Goal: Task Accomplishment & Management: Complete application form

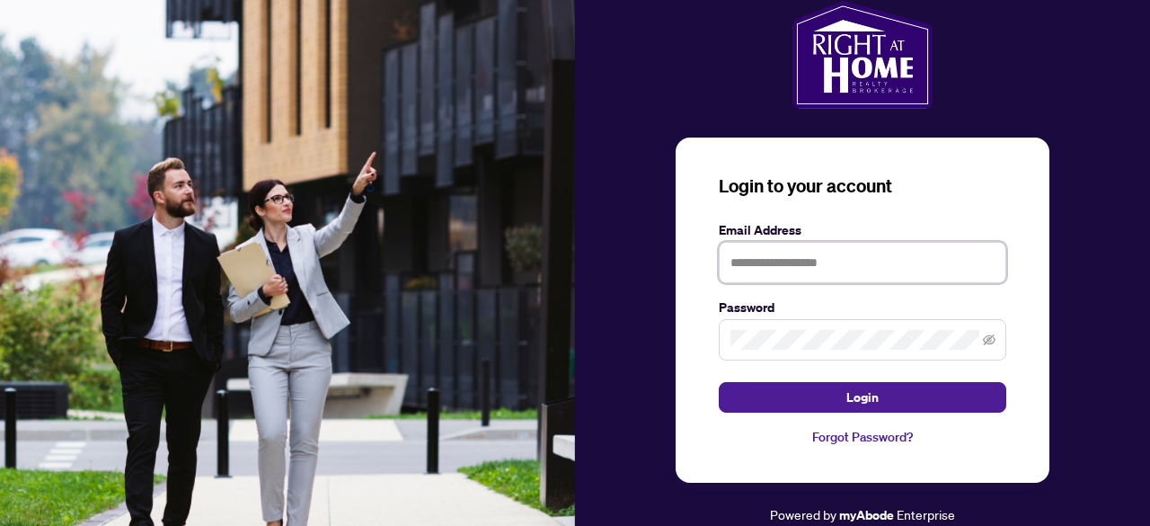
click at [788, 273] on input "text" at bounding box center [863, 262] width 288 height 41
type input "**********"
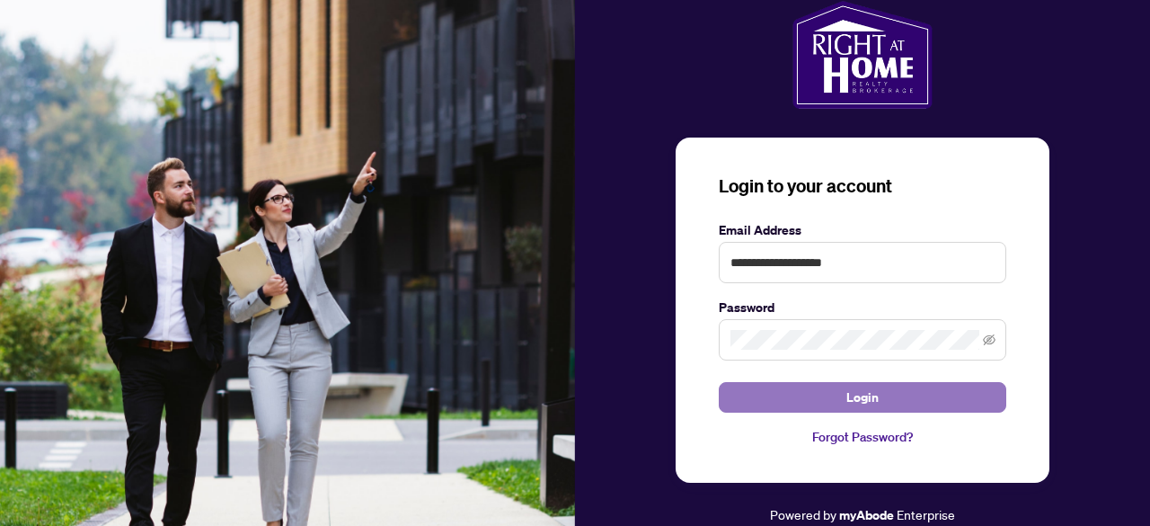
click at [849, 397] on span "Login" at bounding box center [862, 397] width 32 height 29
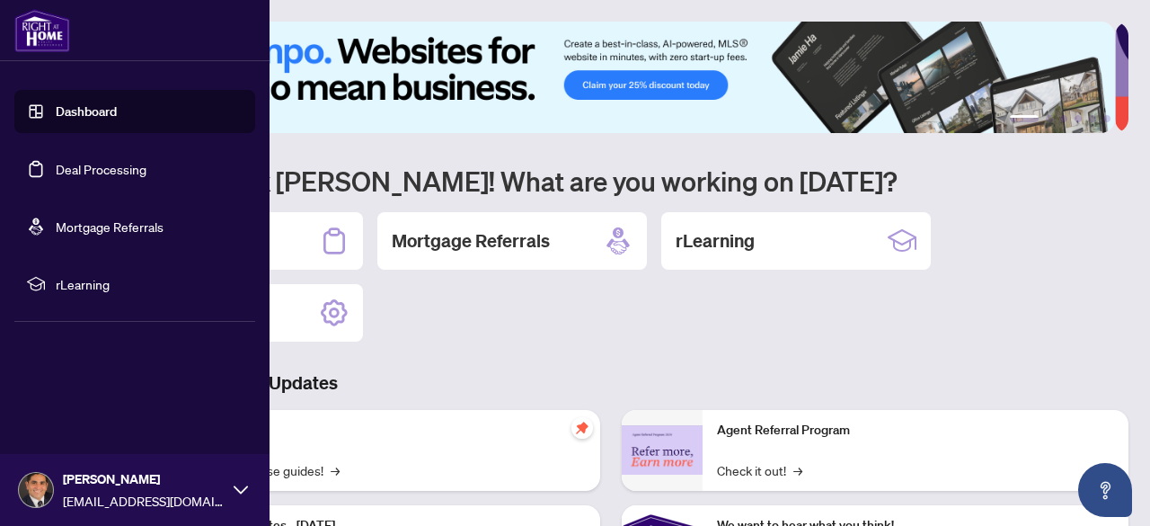
click at [90, 170] on link "Deal Processing" at bounding box center [101, 169] width 91 height 16
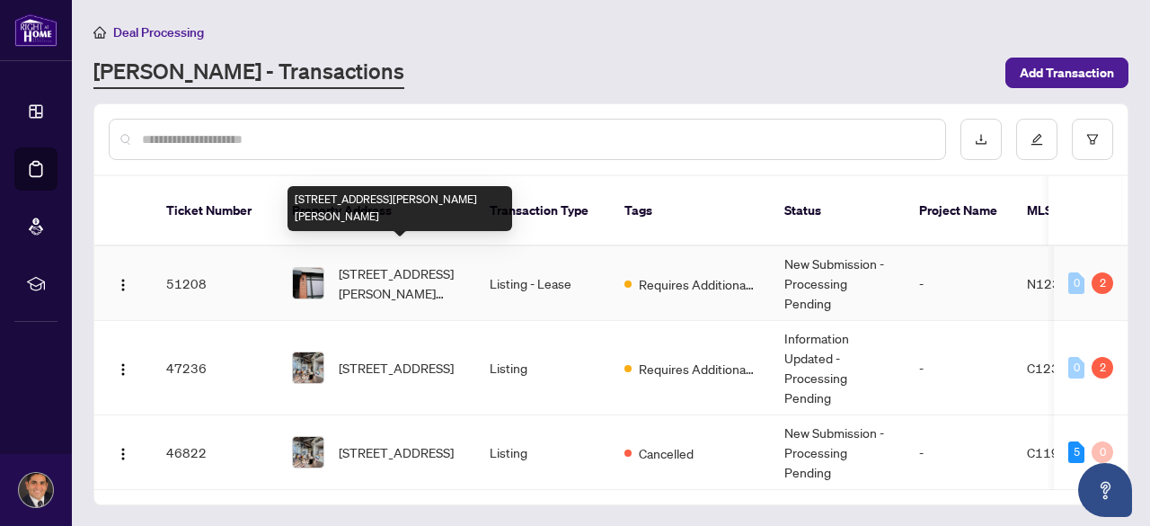
click at [368, 263] on span "[STREET_ADDRESS][PERSON_NAME][PERSON_NAME]" at bounding box center [400, 283] width 122 height 40
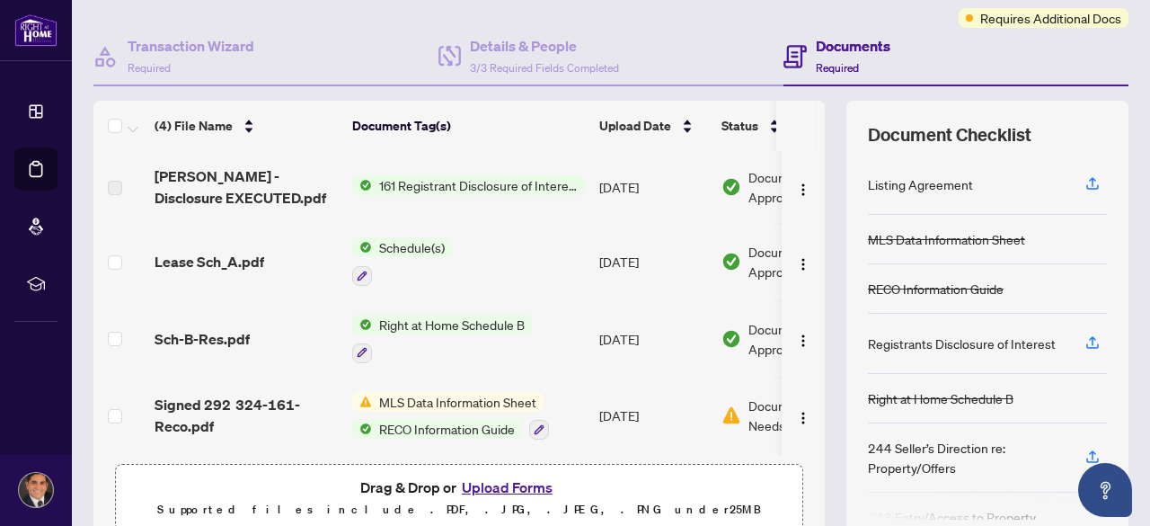
scroll to position [180, 0]
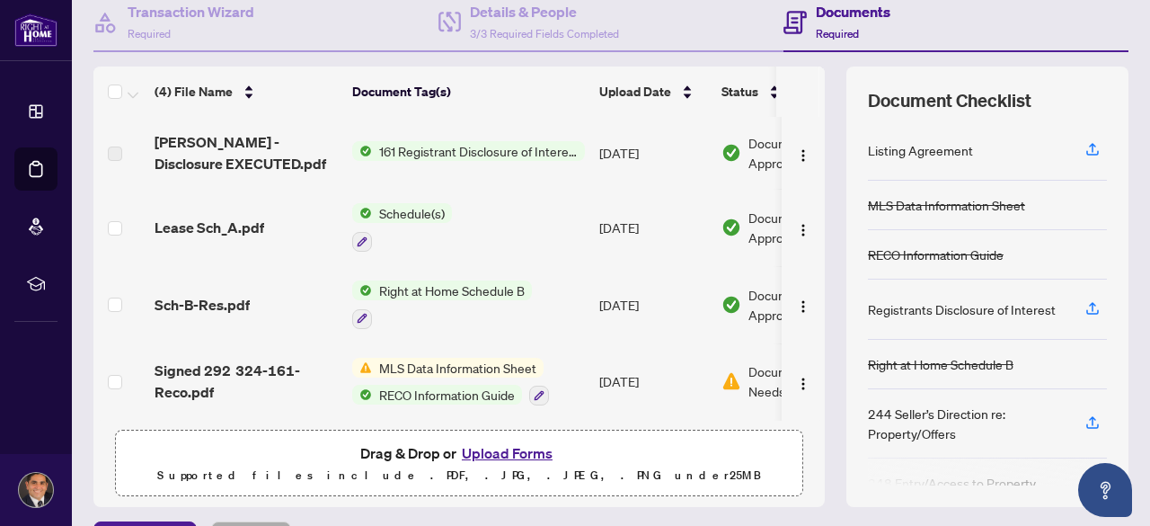
click at [487, 445] on button "Upload Forms" at bounding box center [507, 452] width 102 height 23
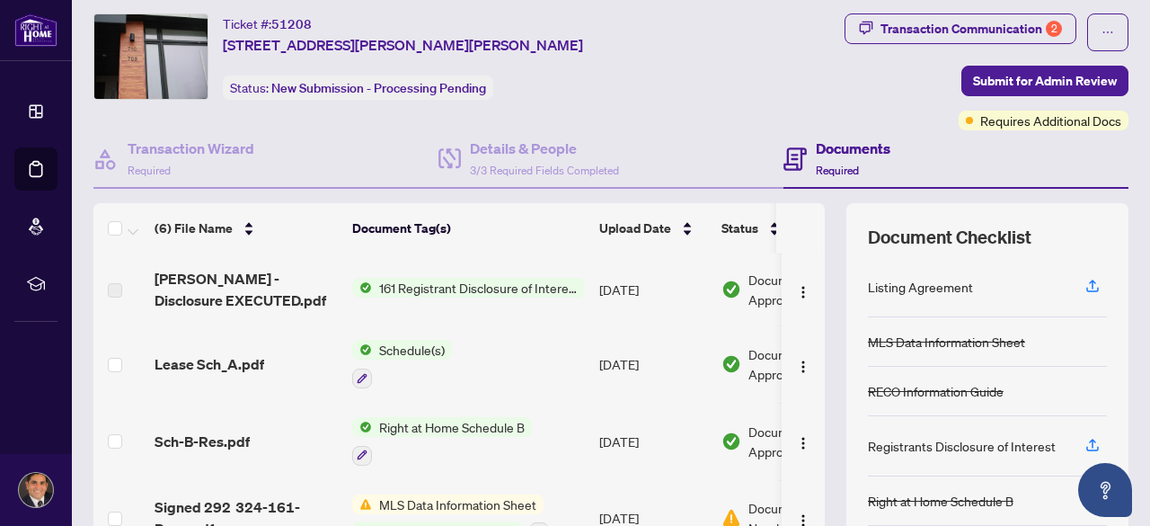
scroll to position [0, 0]
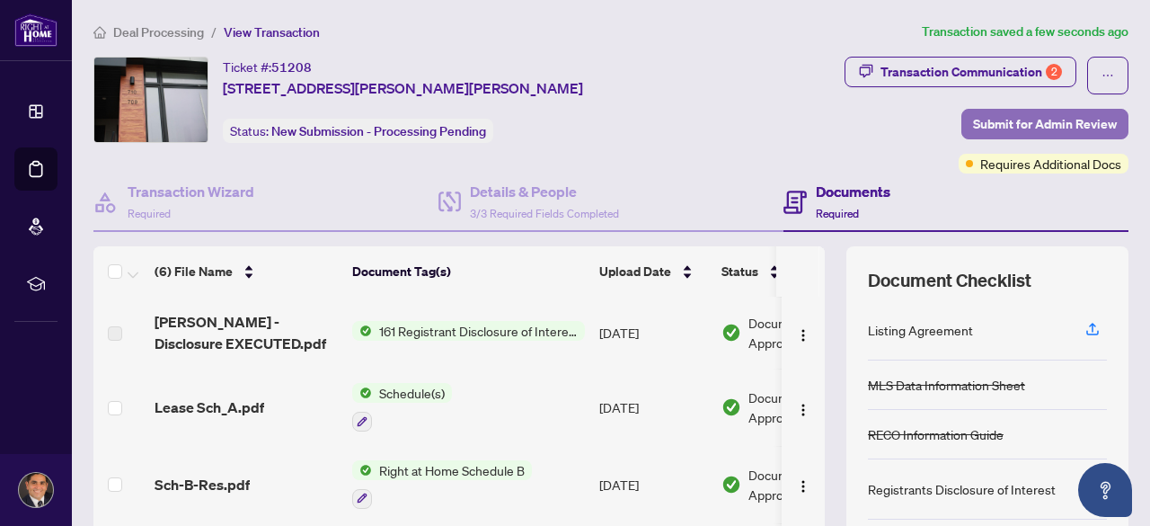
click at [1024, 123] on span "Submit for Admin Review" at bounding box center [1045, 124] width 144 height 29
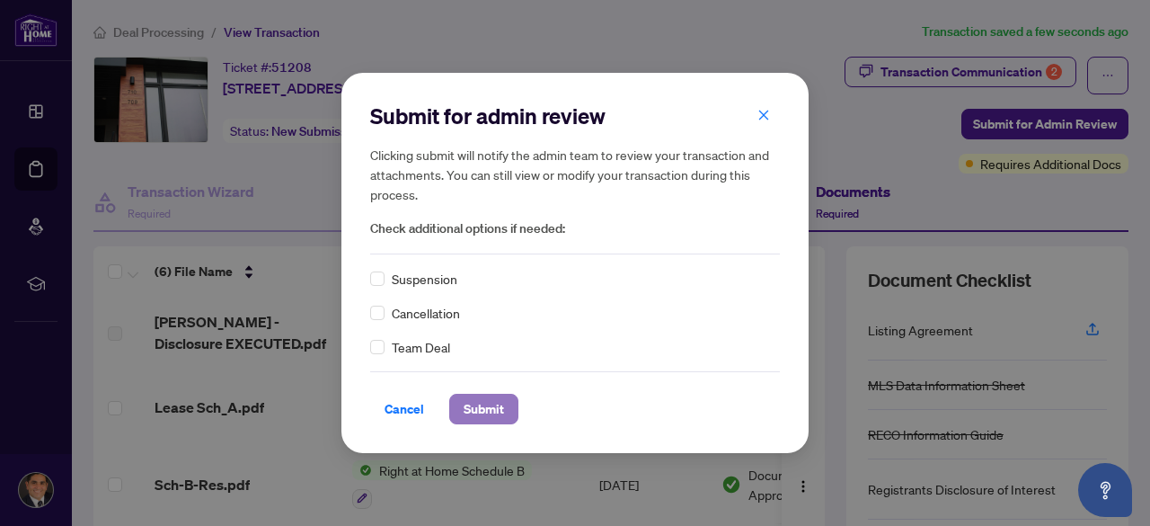
click at [487, 412] on span "Submit" at bounding box center [484, 408] width 40 height 29
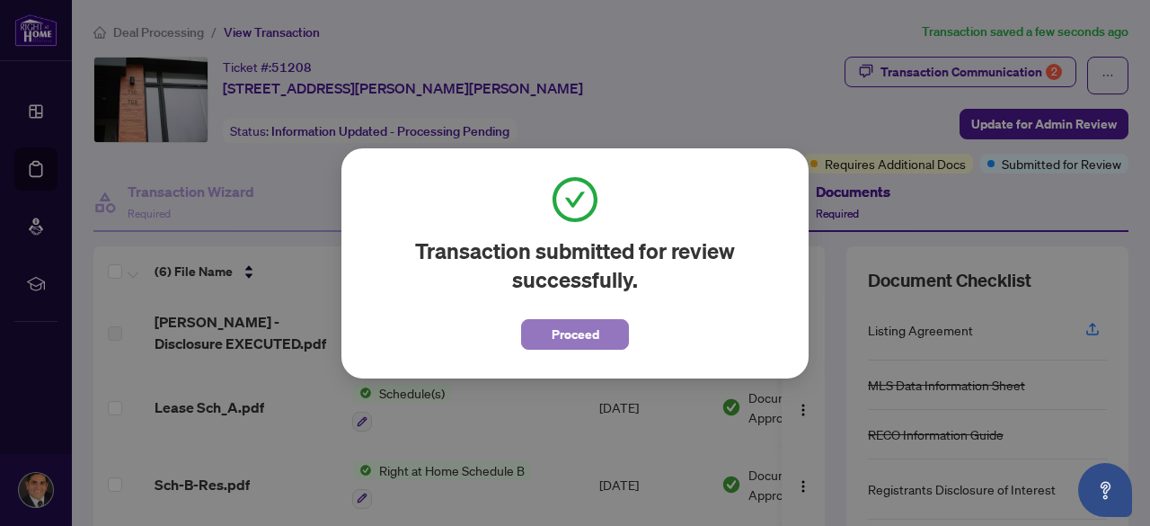
click at [593, 331] on span "Proceed" at bounding box center [576, 334] width 48 height 29
